Goal: Obtain resource: Download file/media

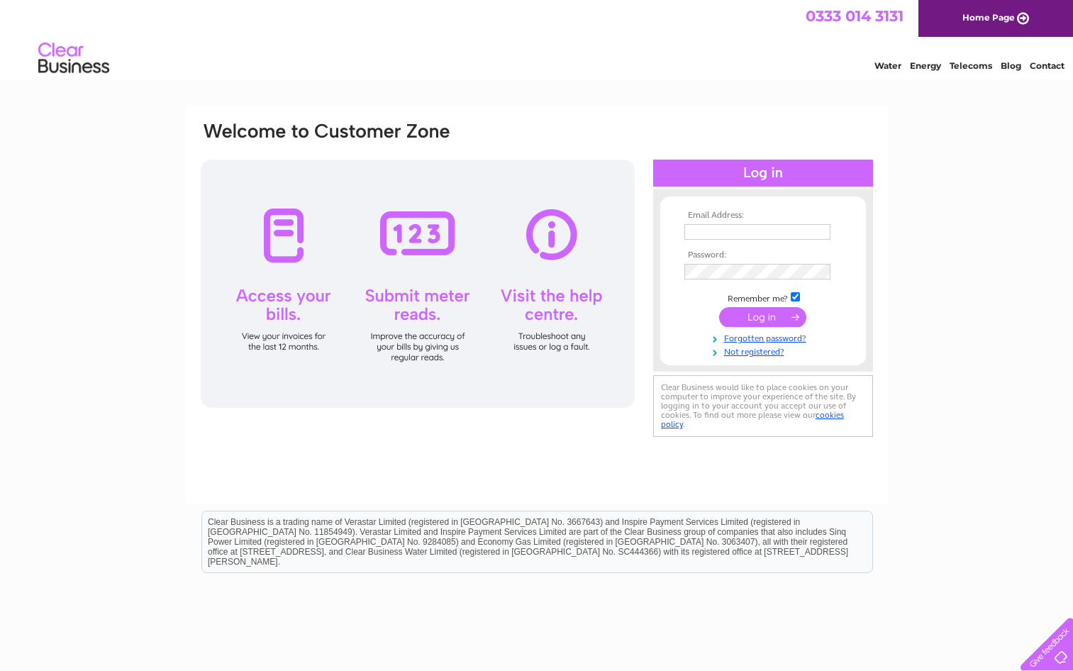
type input "sarah@essentialfunction.co.uk"
click at [764, 318] on input "submit" at bounding box center [762, 317] width 87 height 20
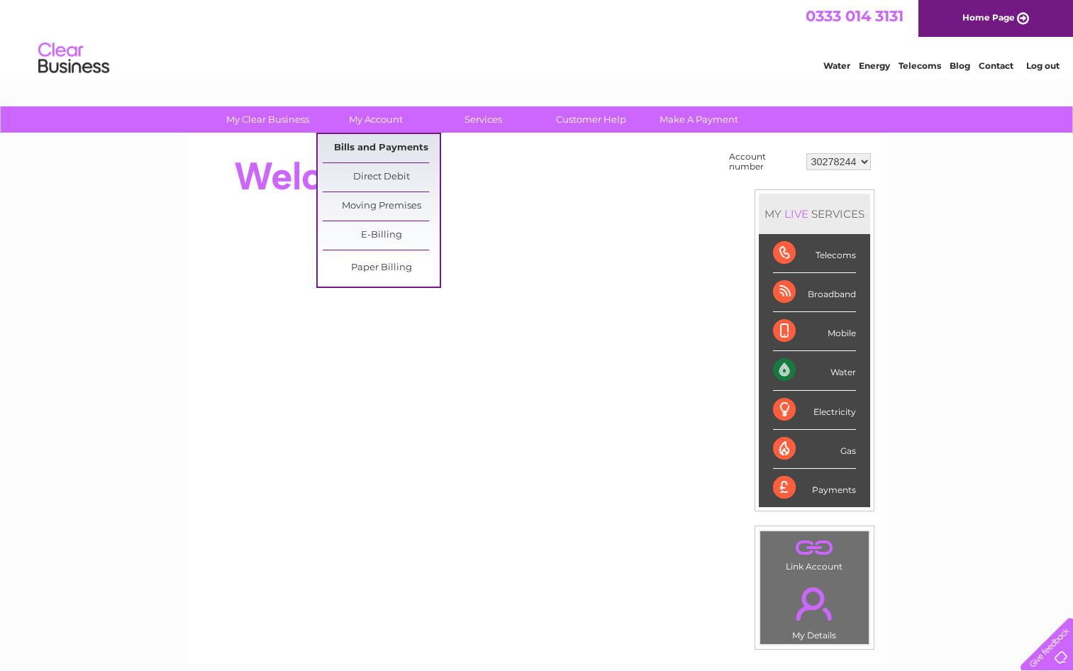
click at [386, 150] on link "Bills and Payments" at bounding box center [381, 148] width 117 height 28
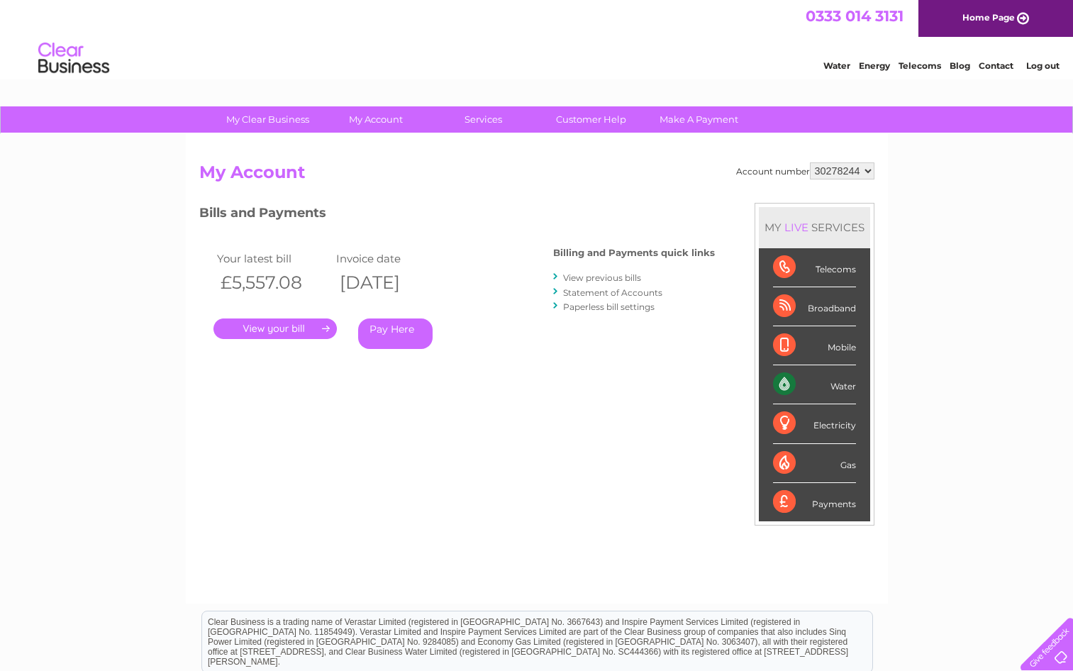
click at [293, 328] on link "." at bounding box center [274, 328] width 123 height 21
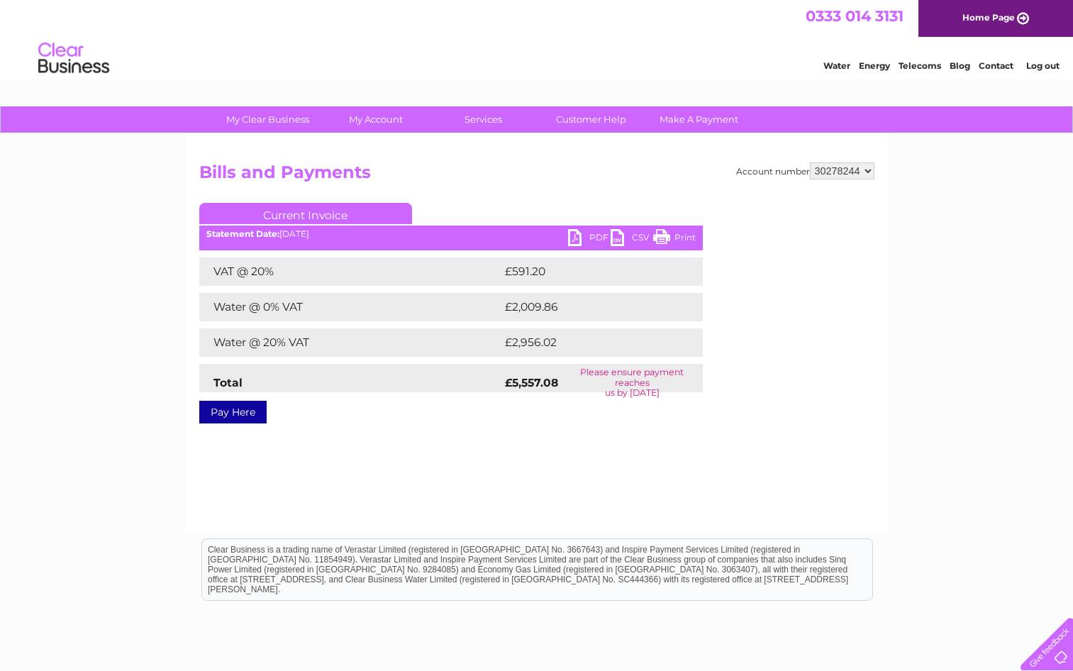
click at [574, 237] on link "PDF" at bounding box center [589, 239] width 43 height 21
click at [867, 171] on select "30278244" at bounding box center [842, 170] width 65 height 17
